Goal: Task Accomplishment & Management: Manage account settings

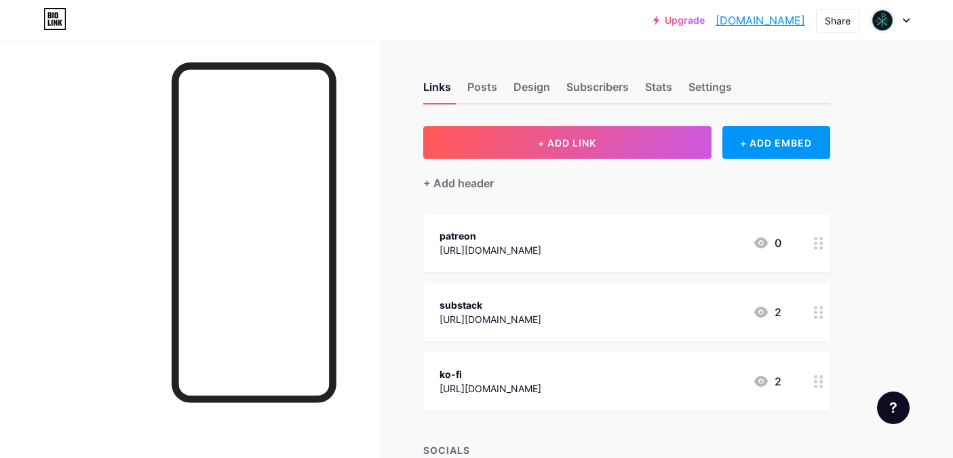
click at [901, 24] on div at bounding box center [889, 20] width 39 height 24
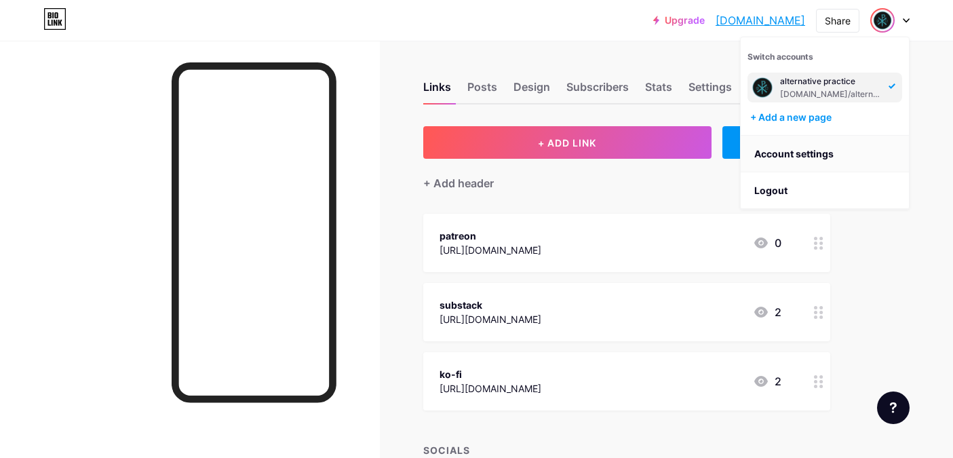
click at [806, 157] on link "Account settings" at bounding box center [825, 154] width 168 height 37
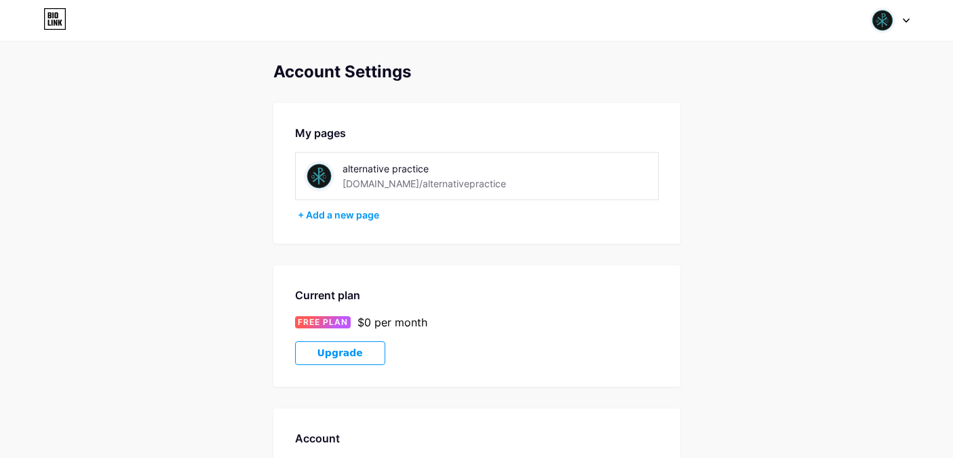
click at [387, 172] on div "alternative practice" at bounding box center [438, 168] width 192 height 14
click at [407, 189] on div "[DOMAIN_NAME]/alternativepractice" at bounding box center [423, 183] width 163 height 14
click at [538, 184] on div "alternative practice [DOMAIN_NAME]/alternativepractice" at bounding box center [476, 176] width 363 height 48
click at [897, 14] on div at bounding box center [889, 20] width 39 height 24
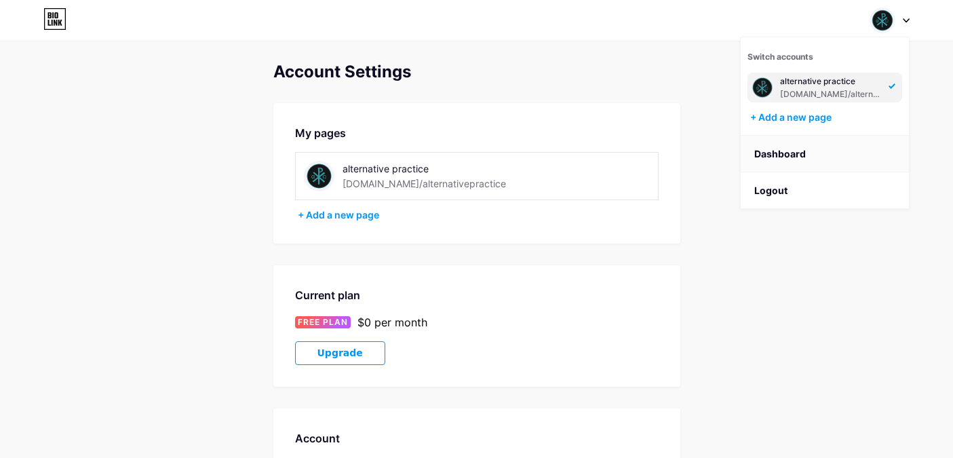
click at [774, 153] on link "Dashboard" at bounding box center [825, 154] width 168 height 37
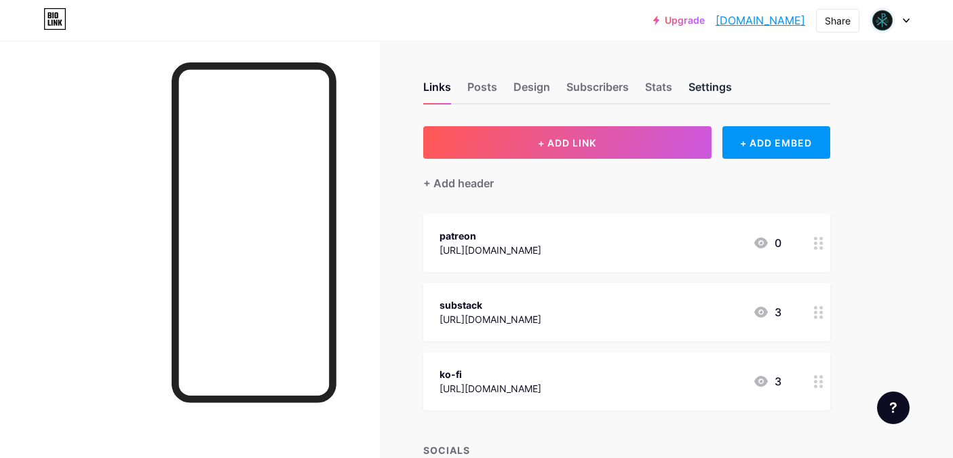
click at [719, 85] on div "Settings" at bounding box center [709, 91] width 43 height 24
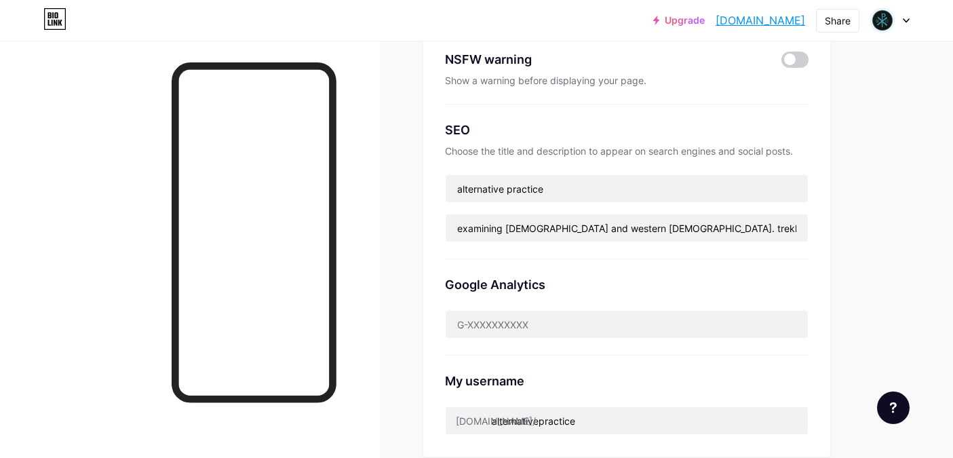
scroll to position [225, 0]
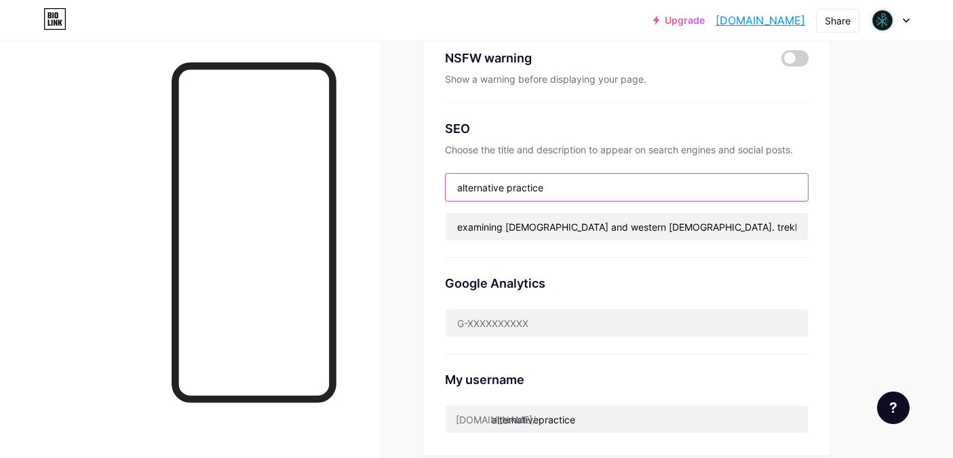
click at [555, 189] on input "alternative practice" at bounding box center [627, 187] width 362 height 27
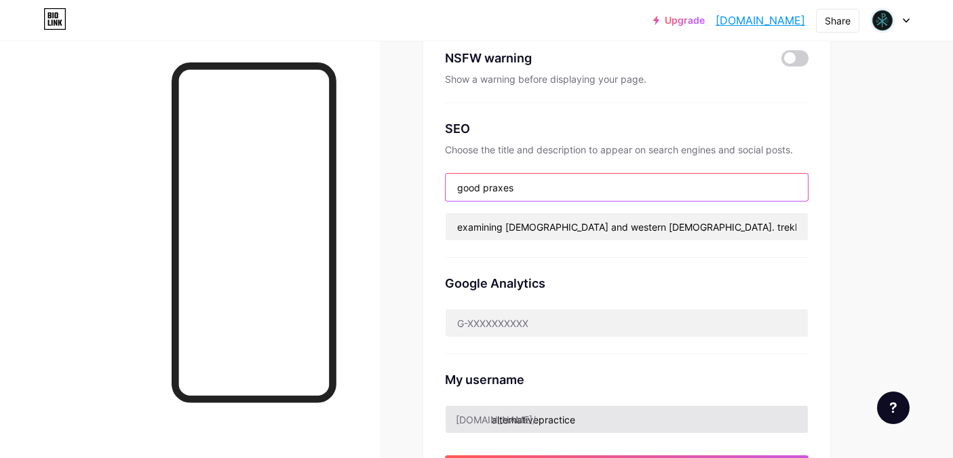
type input "good praxes"
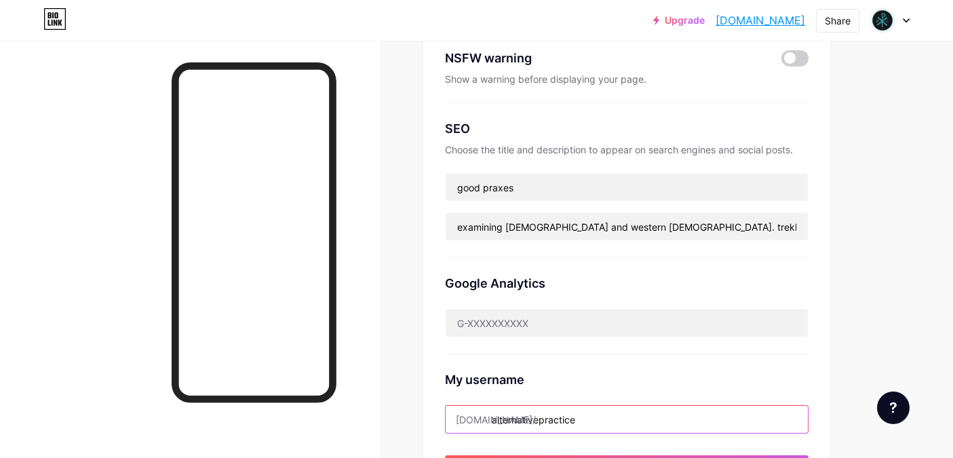
click at [506, 418] on input "alternativepractice" at bounding box center [627, 419] width 362 height 27
drag, startPoint x: 492, startPoint y: 418, endPoint x: 623, endPoint y: 418, distance: 130.9
click at [623, 418] on input "alternativepractice" at bounding box center [627, 419] width 362 height 27
type input "goodpraxes"
click at [876, 281] on div "Links Posts Design Subscribers Stats Settings Preferred link This is an aesthet…" at bounding box center [443, 356] width 887 height 1080
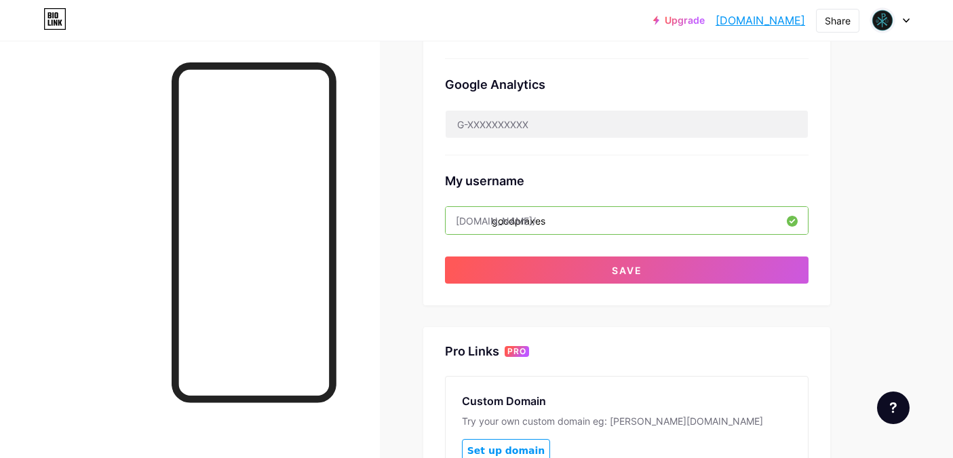
scroll to position [404, 0]
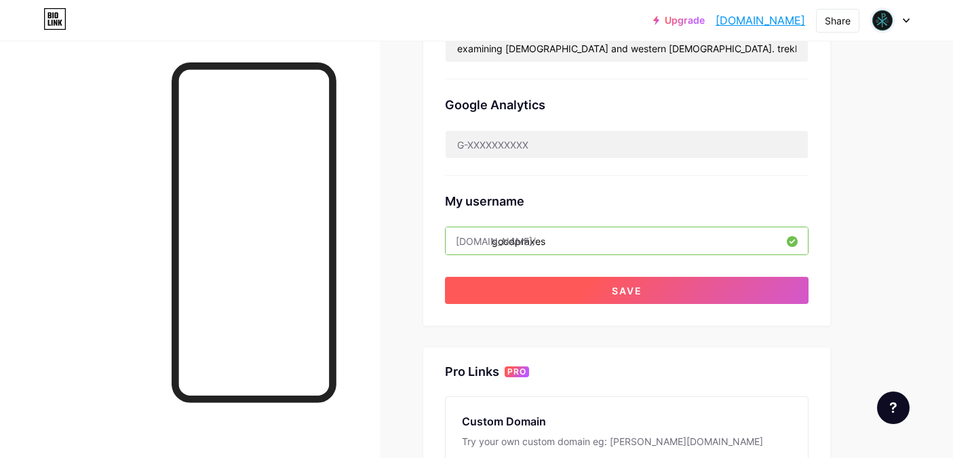
click at [684, 301] on button "Save" at bounding box center [626, 290] width 363 height 27
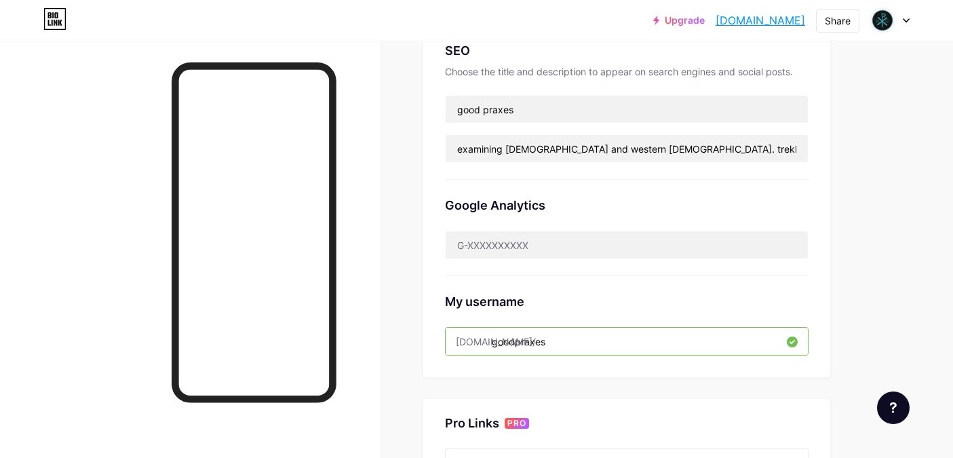
scroll to position [0, 0]
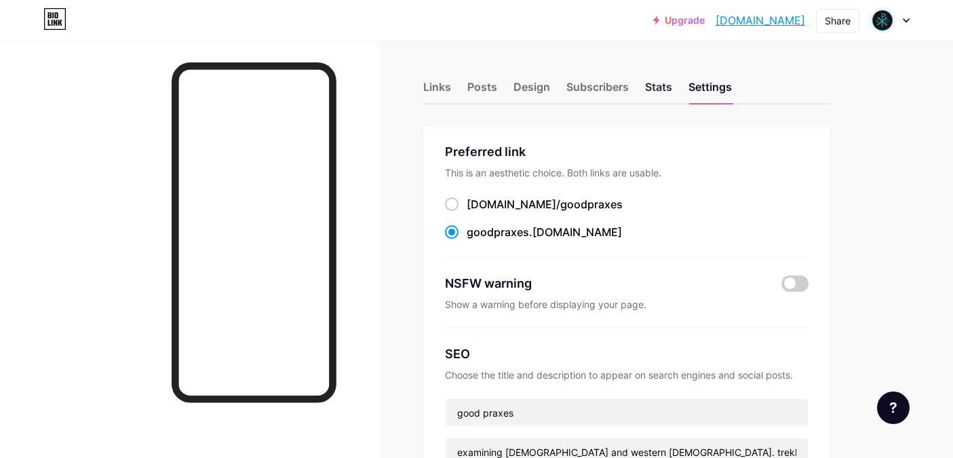
click at [652, 79] on div "Stats" at bounding box center [658, 91] width 27 height 24
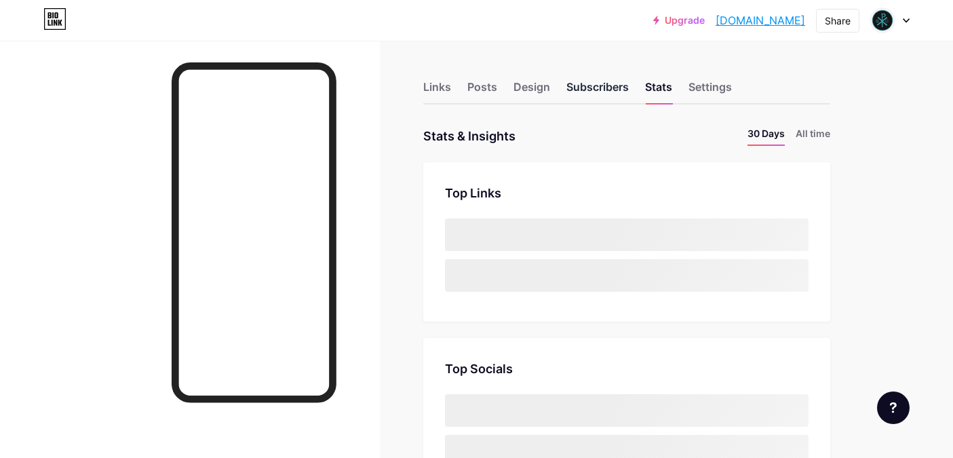
scroll to position [458, 953]
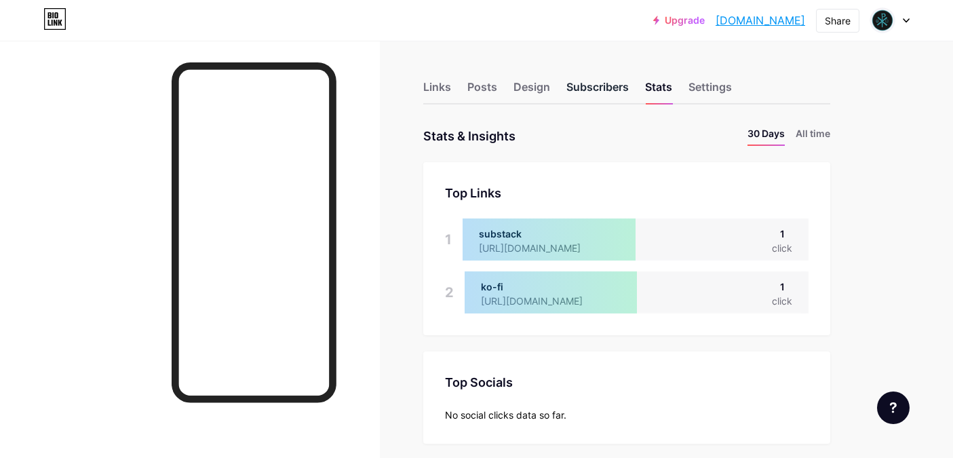
click at [615, 87] on div "Subscribers" at bounding box center [597, 91] width 62 height 24
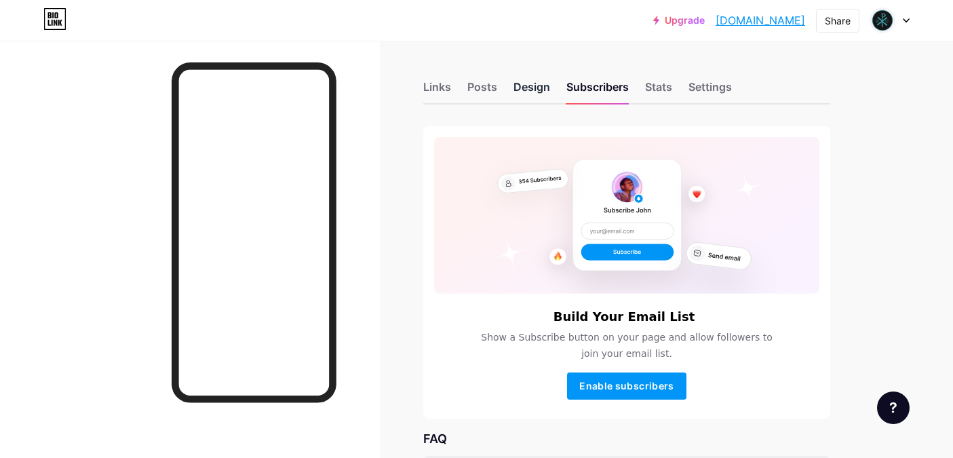
click at [522, 92] on div "Design" at bounding box center [531, 91] width 37 height 24
click at [476, 83] on div "Posts" at bounding box center [482, 91] width 30 height 24
click at [428, 83] on div "Links" at bounding box center [437, 91] width 28 height 24
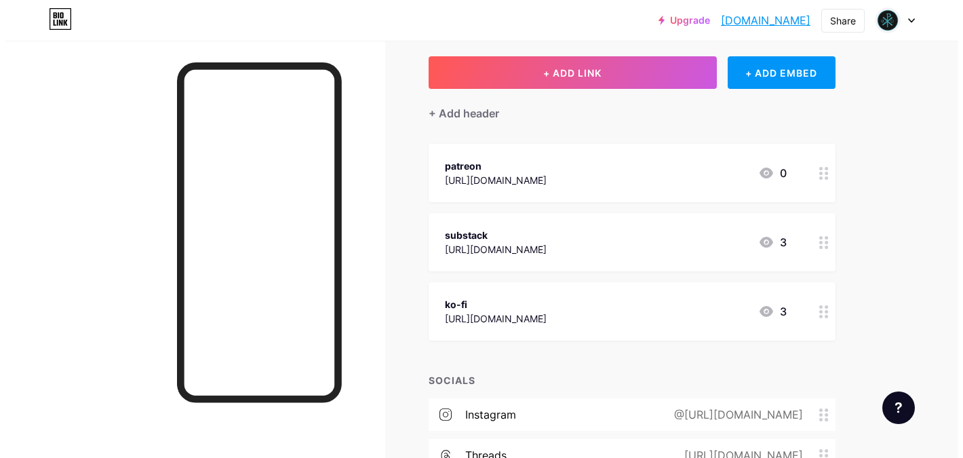
scroll to position [83, 0]
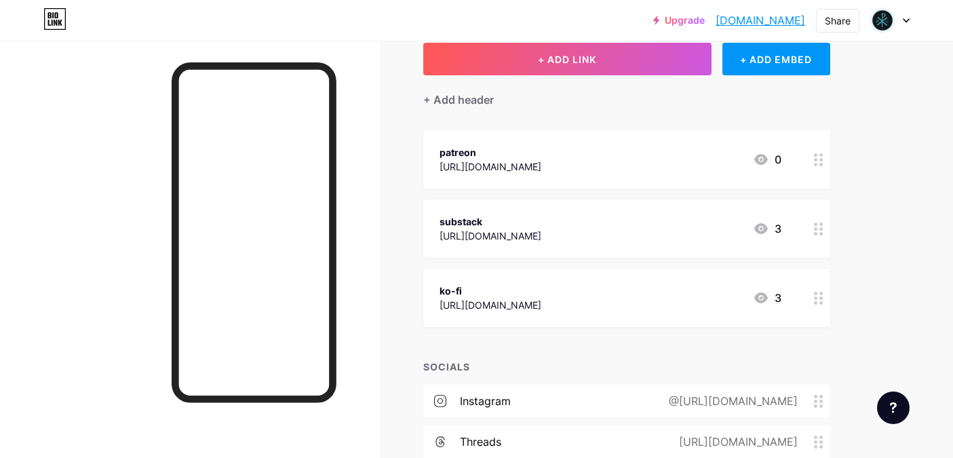
click at [814, 159] on circle at bounding box center [815, 159] width 3 height 3
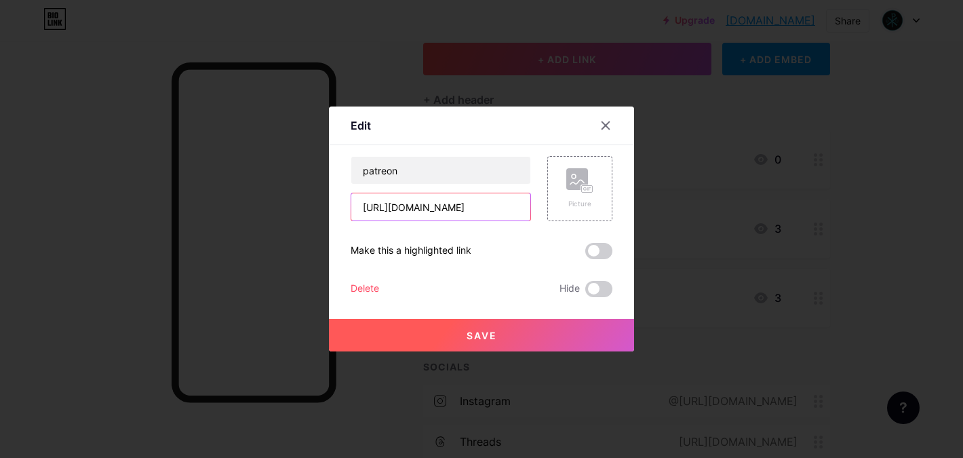
click at [503, 208] on input "[URL][DOMAIN_NAME]" at bounding box center [440, 206] width 179 height 27
click at [501, 208] on input "[URL][DOMAIN_NAME]" at bounding box center [440, 206] width 179 height 27
drag, startPoint x: 497, startPoint y: 210, endPoint x: 545, endPoint y: 212, distance: 48.2
click at [545, 212] on div "patreon [URL][DOMAIN_NAME] Picture" at bounding box center [482, 188] width 262 height 65
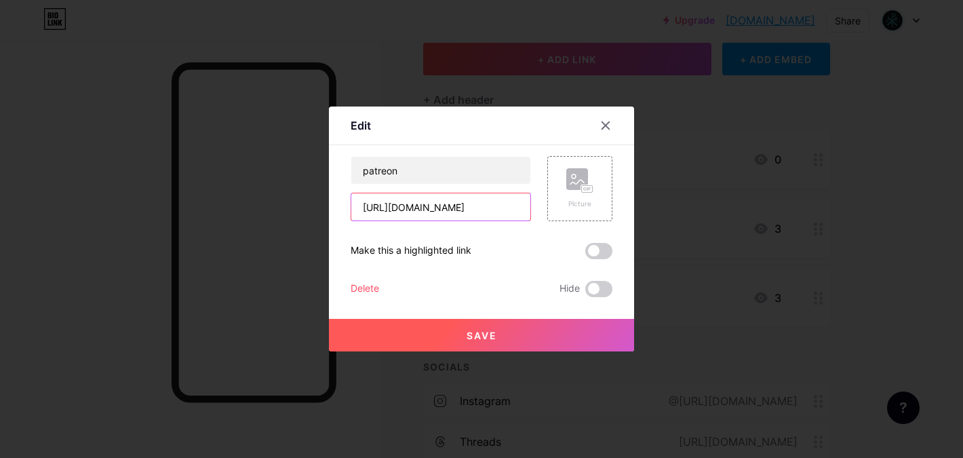
scroll to position [0, 31]
type input "[URL][DOMAIN_NAME]"
click at [476, 336] on span "Save" at bounding box center [482, 336] width 31 height 12
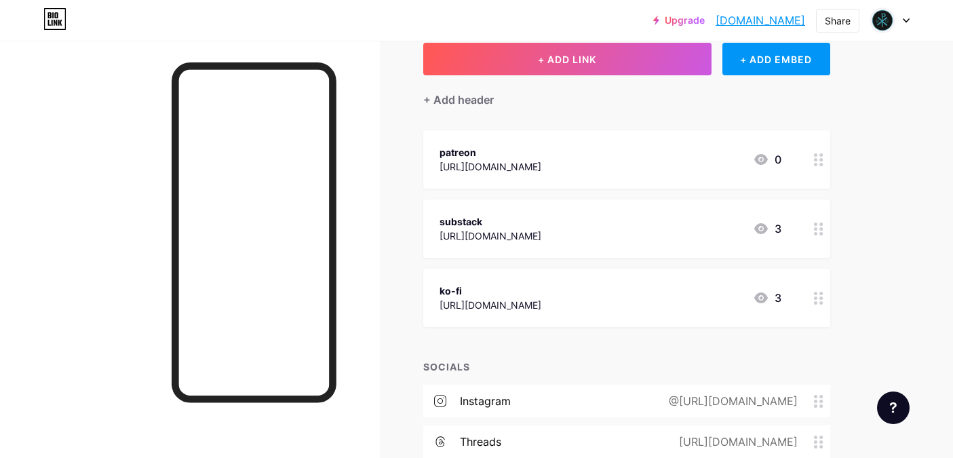
click at [817, 231] on icon at bounding box center [818, 228] width 9 height 13
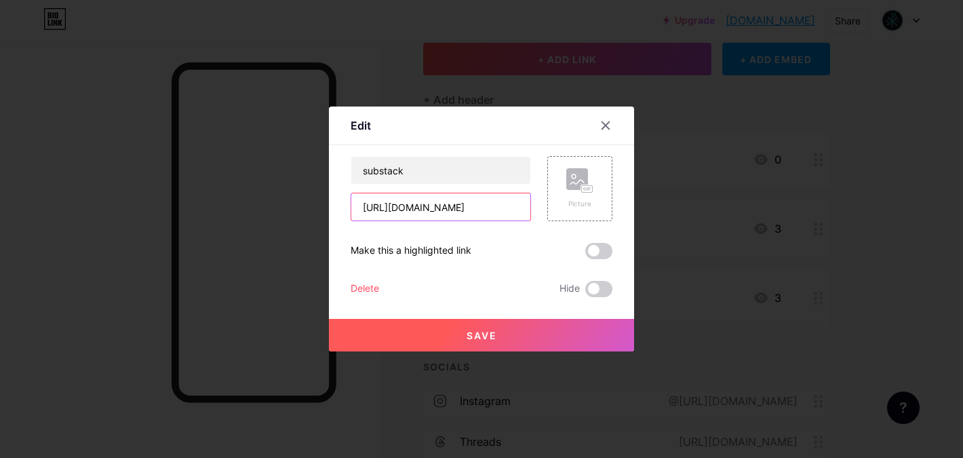
drag, startPoint x: 395, startPoint y: 208, endPoint x: 478, endPoint y: 210, distance: 83.4
click at [478, 210] on input "[URL][DOMAIN_NAME]" at bounding box center [440, 206] width 179 height 27
type input "[URL][DOMAIN_NAME]"
click at [484, 337] on span "Save" at bounding box center [482, 336] width 31 height 12
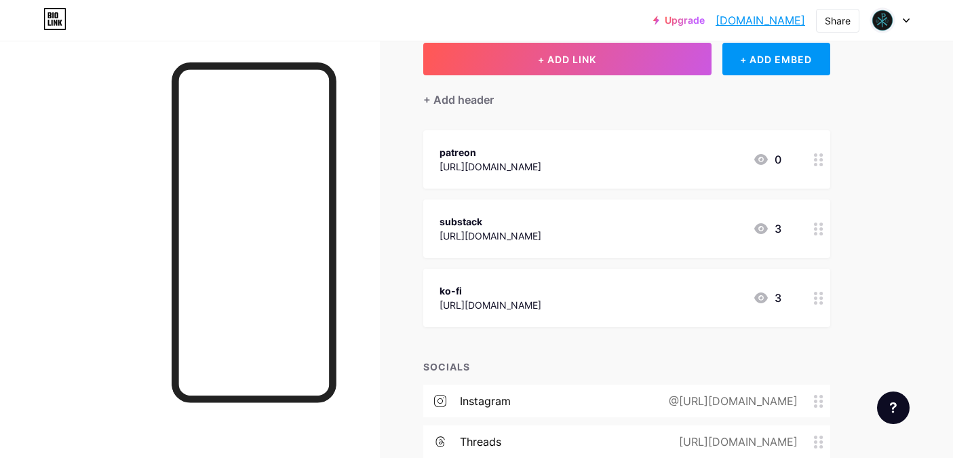
click at [541, 302] on div "[URL][DOMAIN_NAME]" at bounding box center [490, 305] width 102 height 14
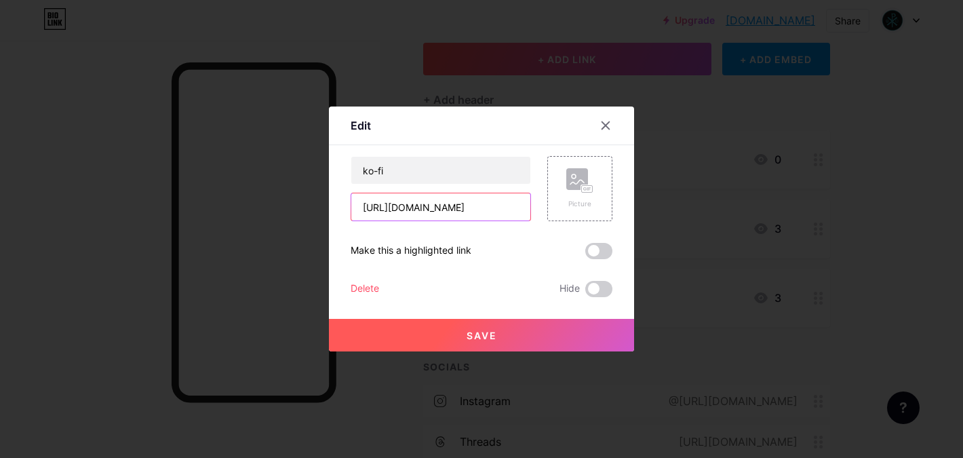
scroll to position [0, 6]
drag, startPoint x: 442, startPoint y: 208, endPoint x: 541, endPoint y: 209, distance: 98.3
click at [541, 209] on div "ko-fi [URL][DOMAIN_NAME] Picture" at bounding box center [482, 188] width 262 height 65
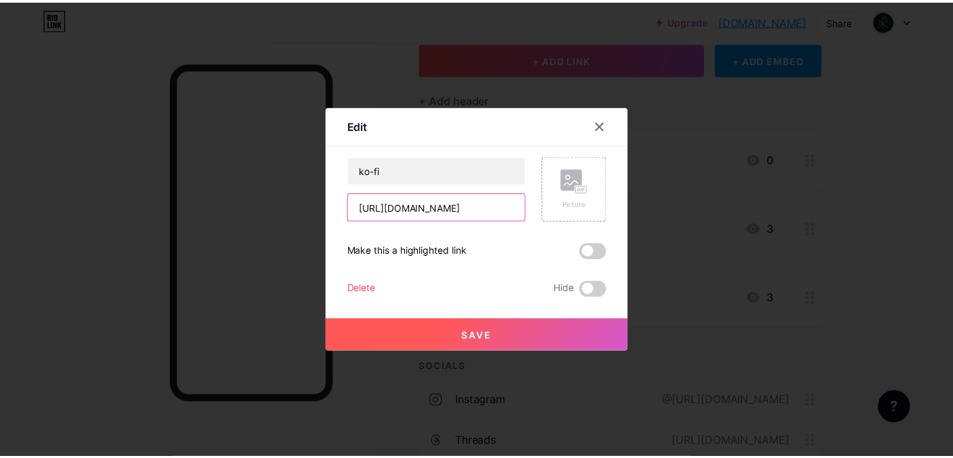
scroll to position [0, 0]
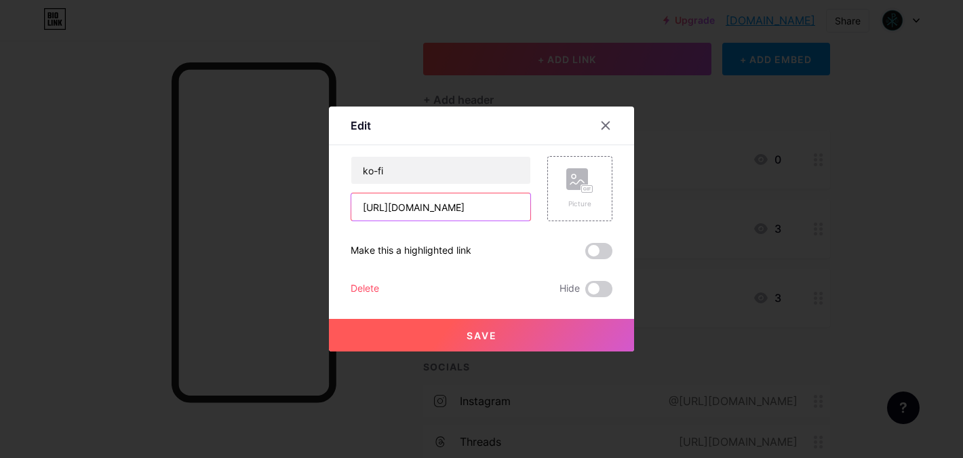
type input "[URL][DOMAIN_NAME]"
click at [498, 330] on button "Save" at bounding box center [481, 335] width 305 height 33
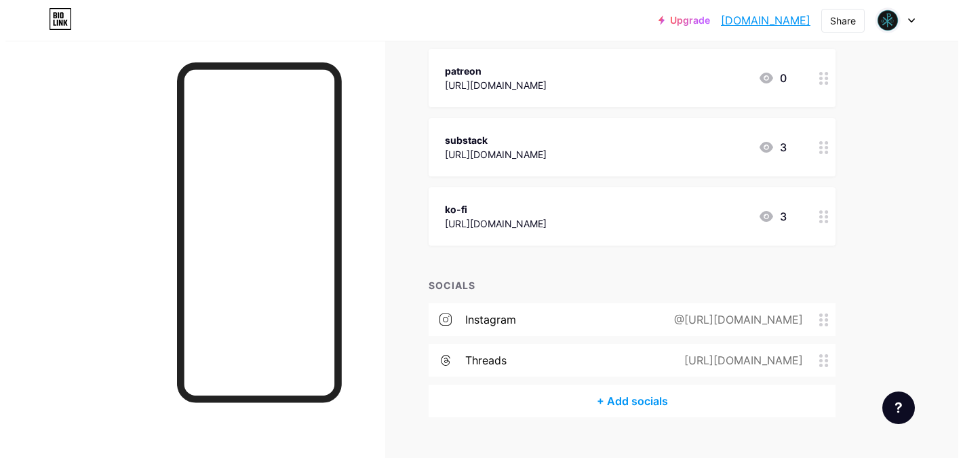
scroll to position [191, 0]
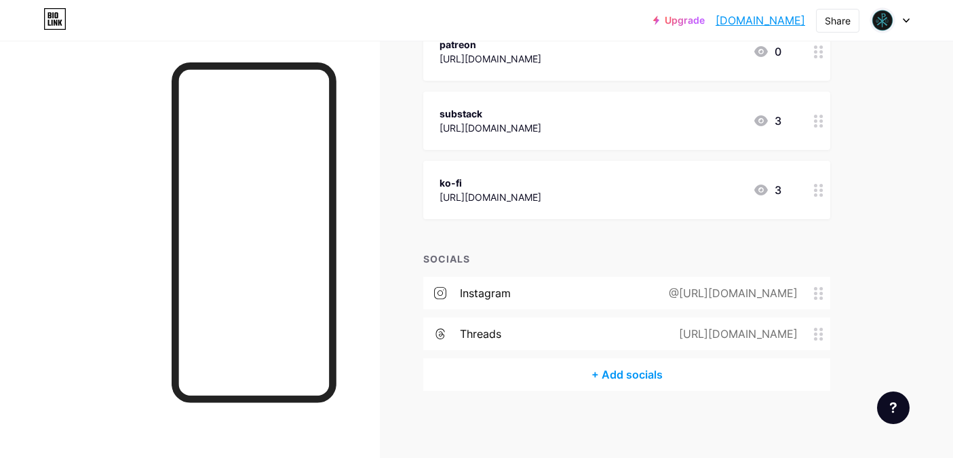
click at [815, 293] on circle at bounding box center [815, 293] width 3 height 3
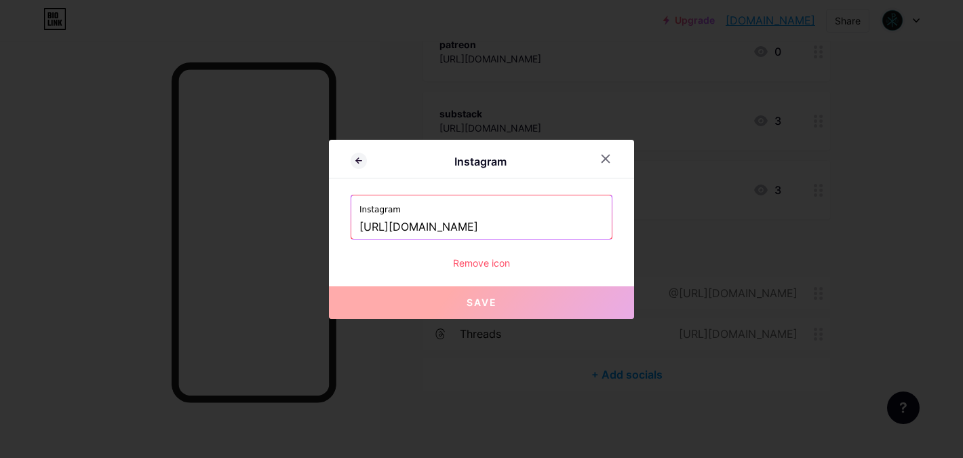
click at [530, 221] on input "[URL][DOMAIN_NAME]" at bounding box center [481, 227] width 244 height 23
drag, startPoint x: 505, startPoint y: 226, endPoint x: 610, endPoint y: 234, distance: 104.8
click at [610, 234] on div "Instagram [URL][DOMAIN_NAME]" at bounding box center [481, 216] width 260 height 43
click at [509, 228] on input "[URL][DOMAIN_NAME]" at bounding box center [481, 227] width 244 height 23
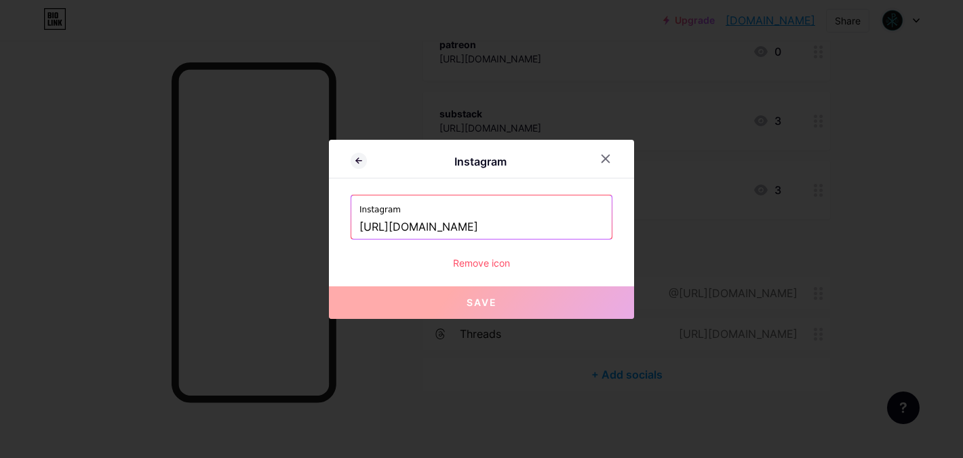
drag, startPoint x: 488, startPoint y: 227, endPoint x: 597, endPoint y: 229, distance: 109.2
click at [597, 229] on input "[URL][DOMAIN_NAME]" at bounding box center [481, 227] width 244 height 23
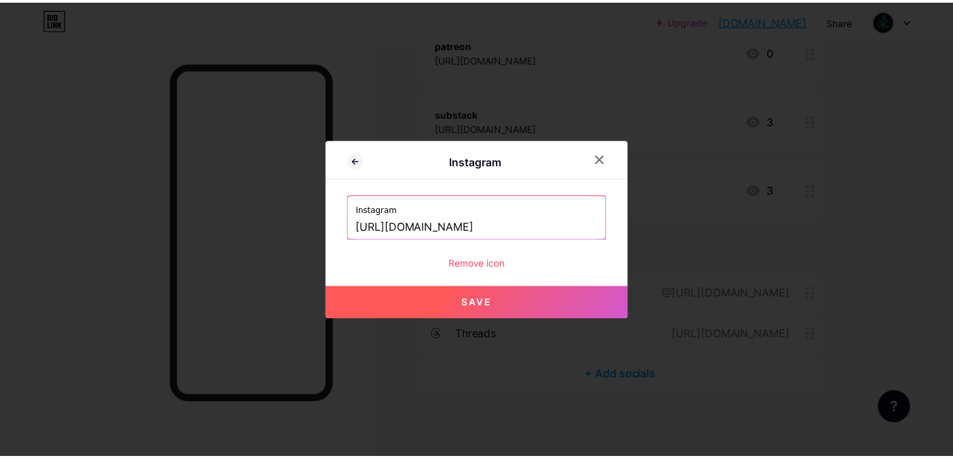
scroll to position [0, 0]
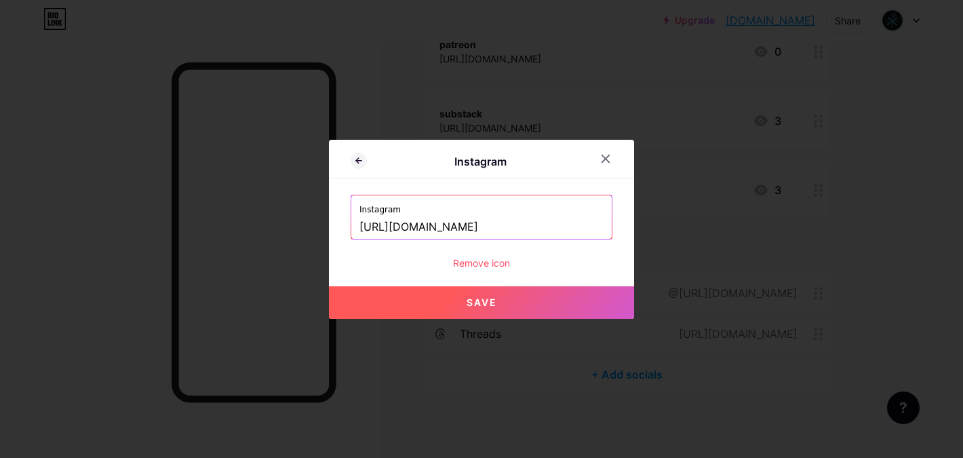
click at [471, 304] on span "Save" at bounding box center [482, 302] width 31 height 12
type input "[URL][DOMAIN_NAME][DOMAIN_NAME]"
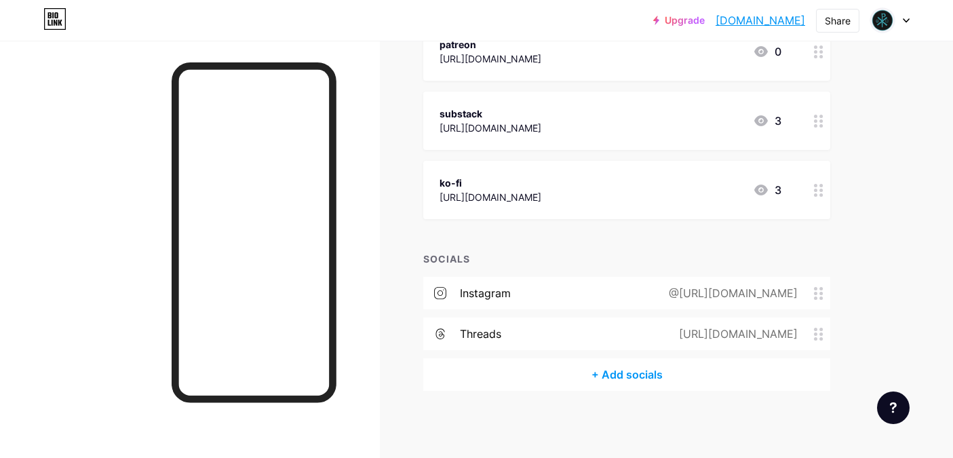
click at [816, 330] on circle at bounding box center [815, 329] width 3 height 3
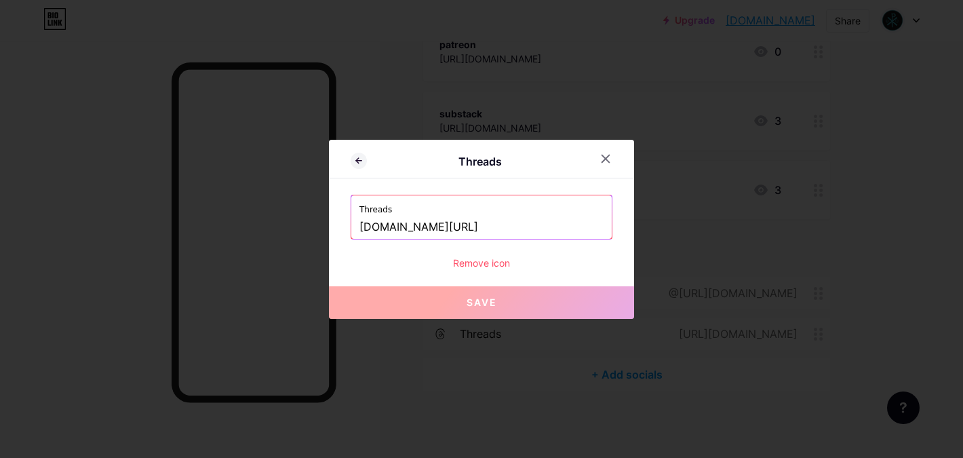
drag, startPoint x: 462, startPoint y: 226, endPoint x: 606, endPoint y: 227, distance: 144.5
click at [606, 226] on div "Threads [DOMAIN_NAME][URL]" at bounding box center [481, 216] width 260 height 43
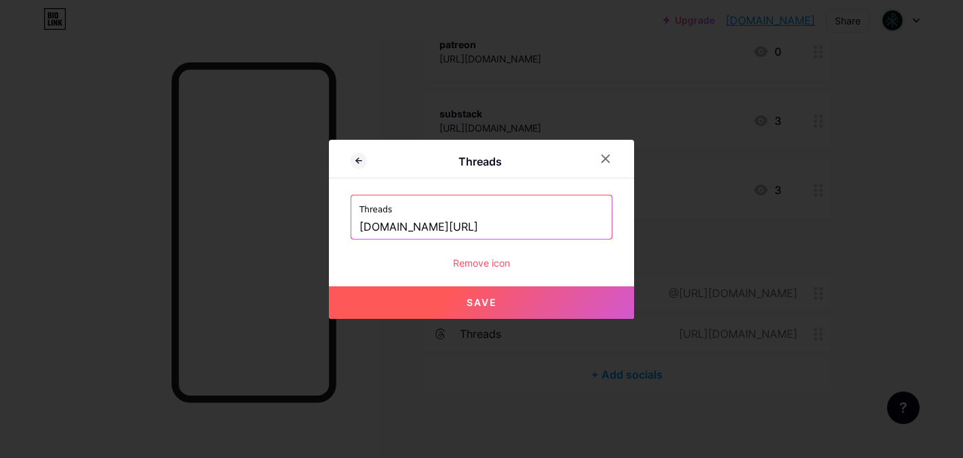
click at [509, 304] on button "Save" at bounding box center [481, 302] width 305 height 33
type input "[URL][DOMAIN_NAME]"
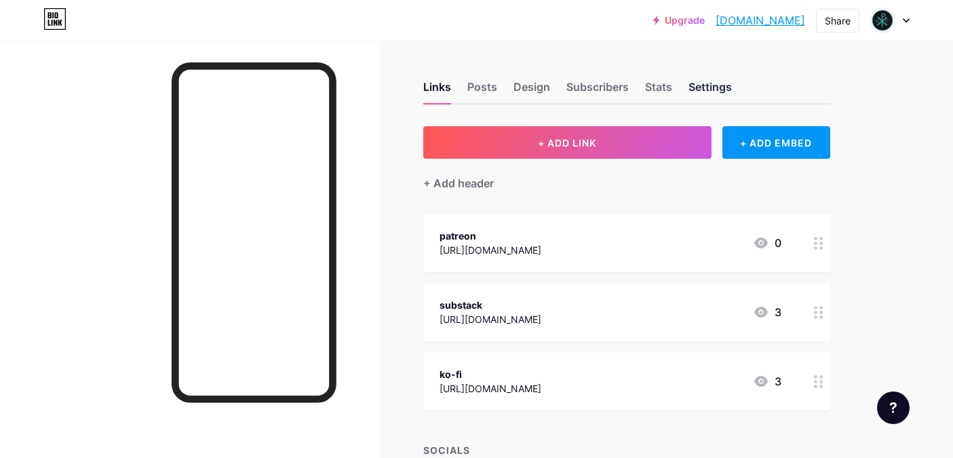
click at [709, 89] on div "Settings" at bounding box center [709, 91] width 43 height 24
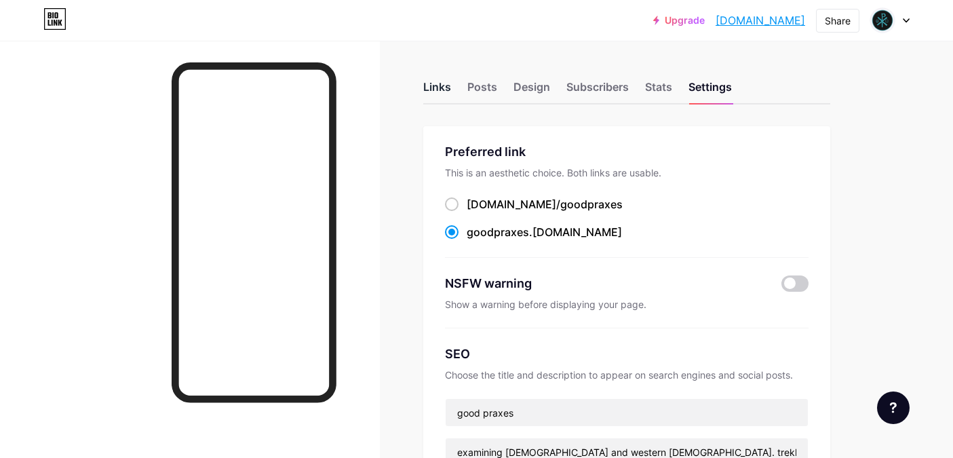
click at [444, 88] on div "Links" at bounding box center [437, 91] width 28 height 24
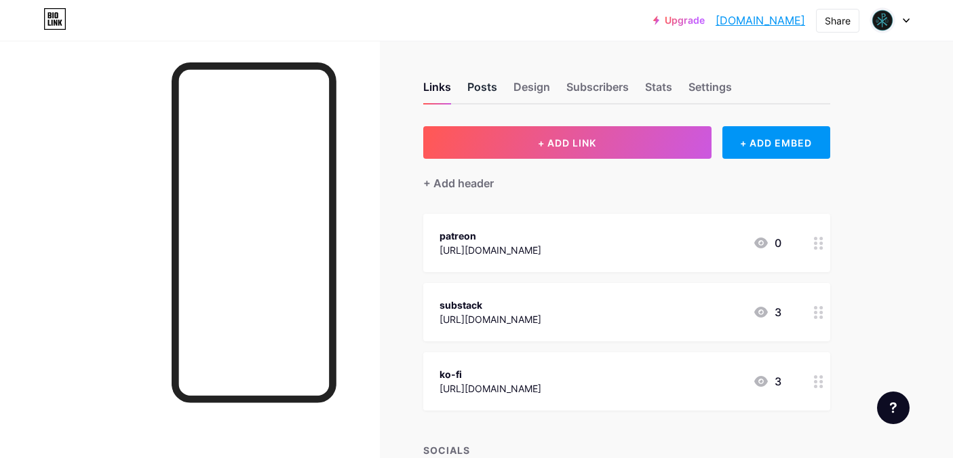
click at [482, 88] on div "Posts" at bounding box center [482, 91] width 30 height 24
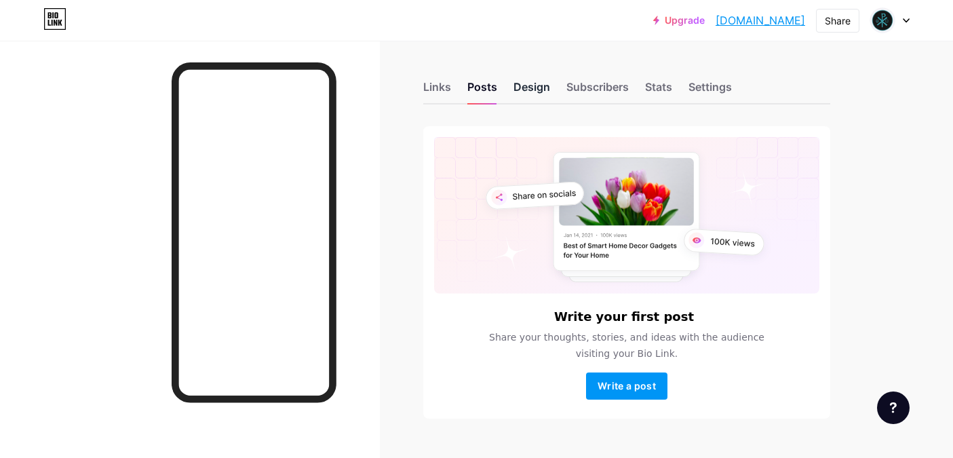
click at [547, 89] on div "Design" at bounding box center [531, 91] width 37 height 24
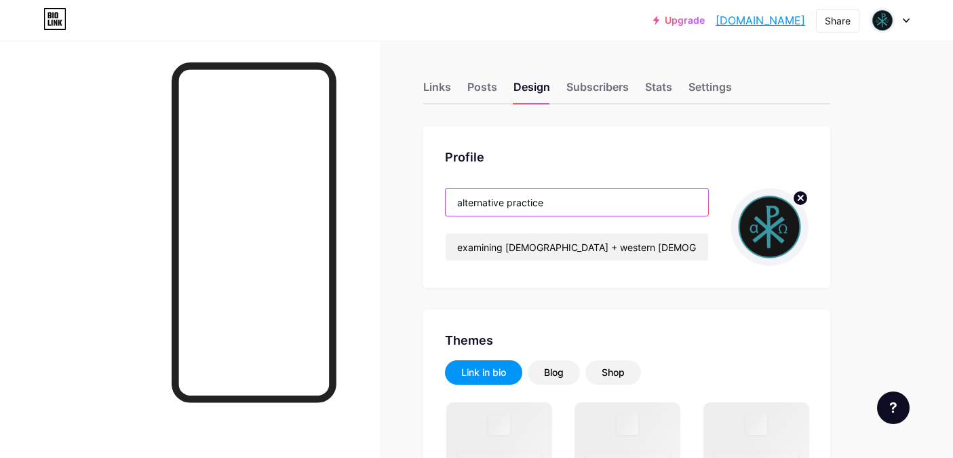
click at [541, 200] on input "alternative practice" at bounding box center [577, 202] width 262 height 27
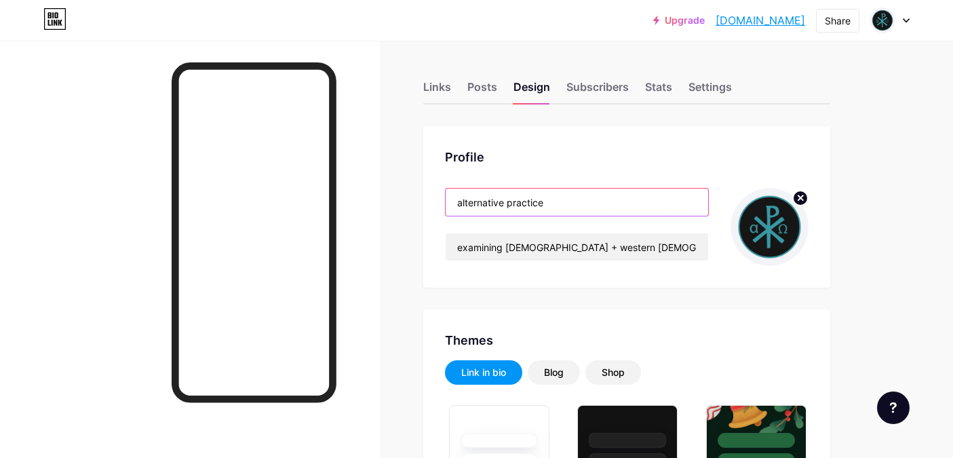
click at [541, 200] on input "alternative practice" at bounding box center [577, 202] width 262 height 27
type input "#f3f5f9"
type input "#161716"
type input "#000000"
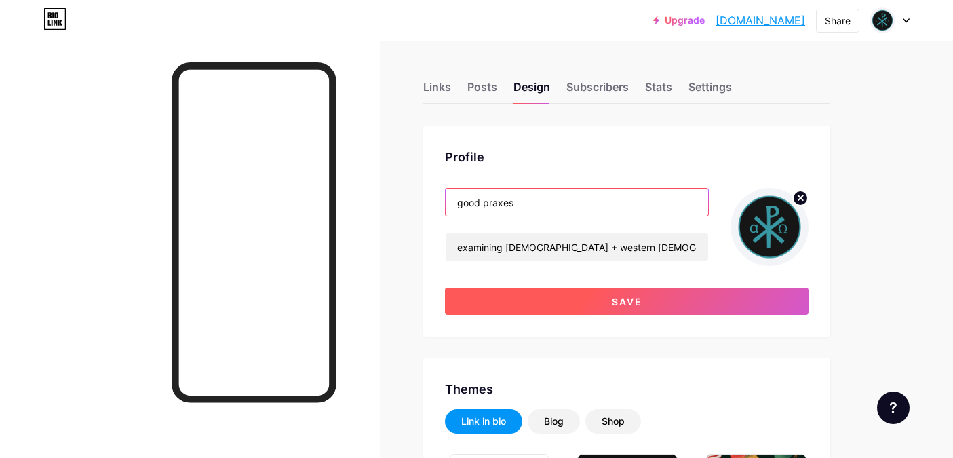
type input "good praxes"
click at [618, 301] on span "Save" at bounding box center [627, 302] width 31 height 12
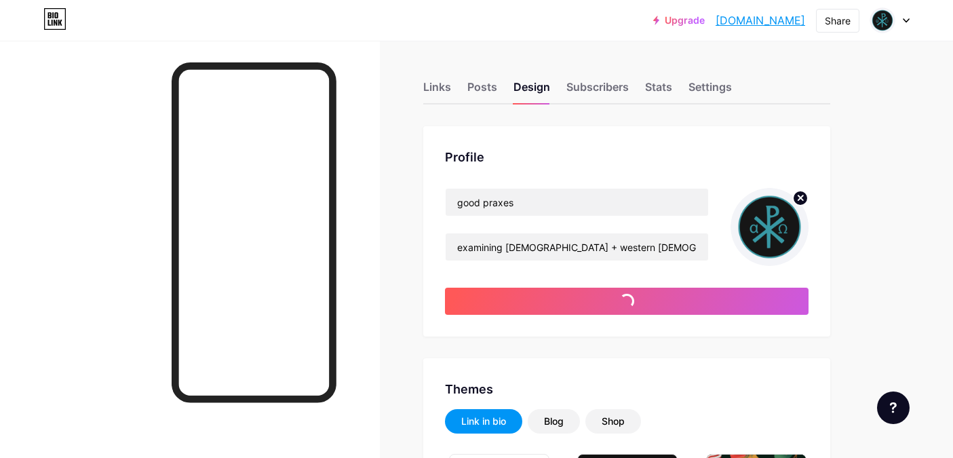
type input "#f3f5f9"
